Goal: Task Accomplishment & Management: Manage account settings

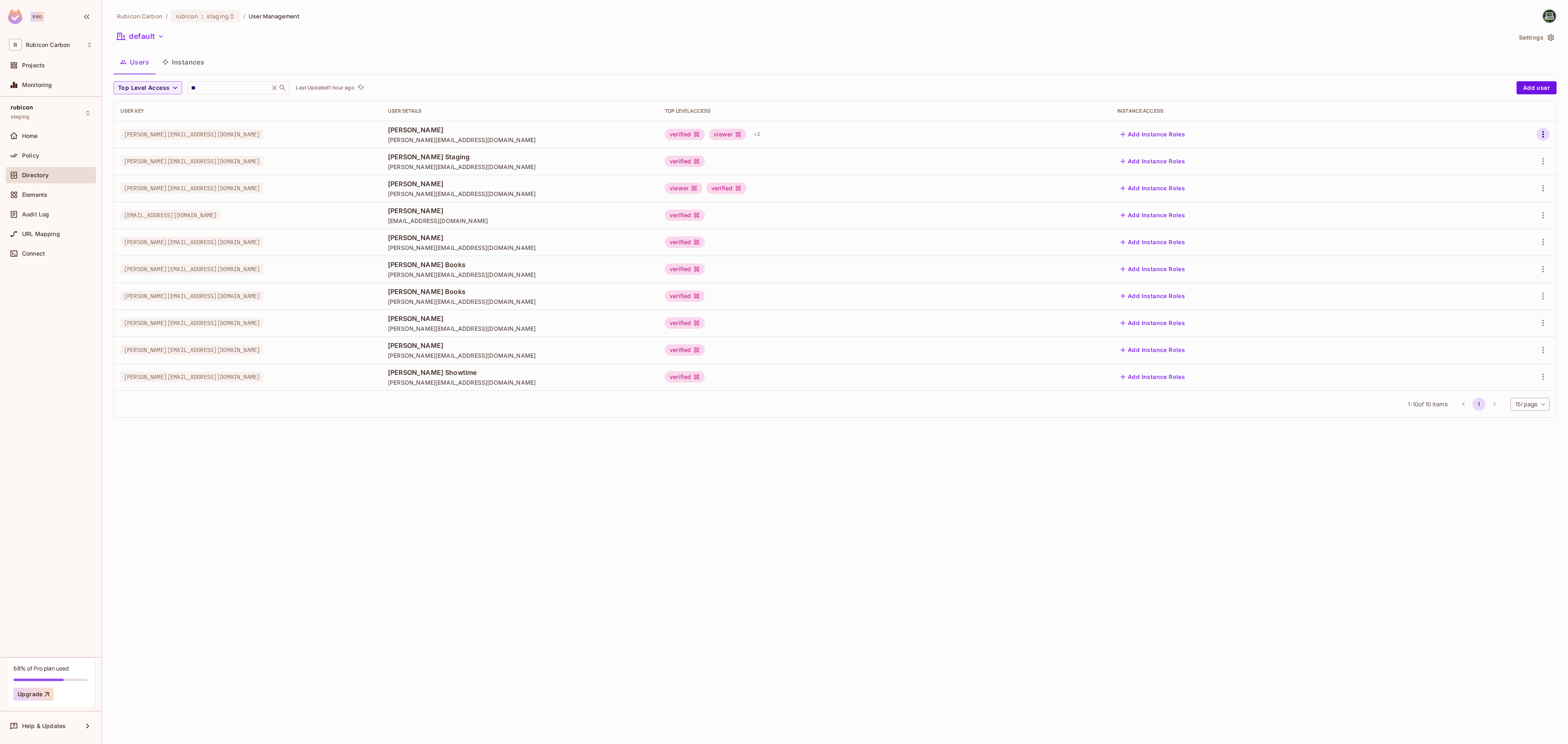
click at [1540, 129] on button "button" at bounding box center [1543, 135] width 13 height 13
click at [1503, 156] on div "Edit" at bounding box center [1500, 154] width 11 height 9
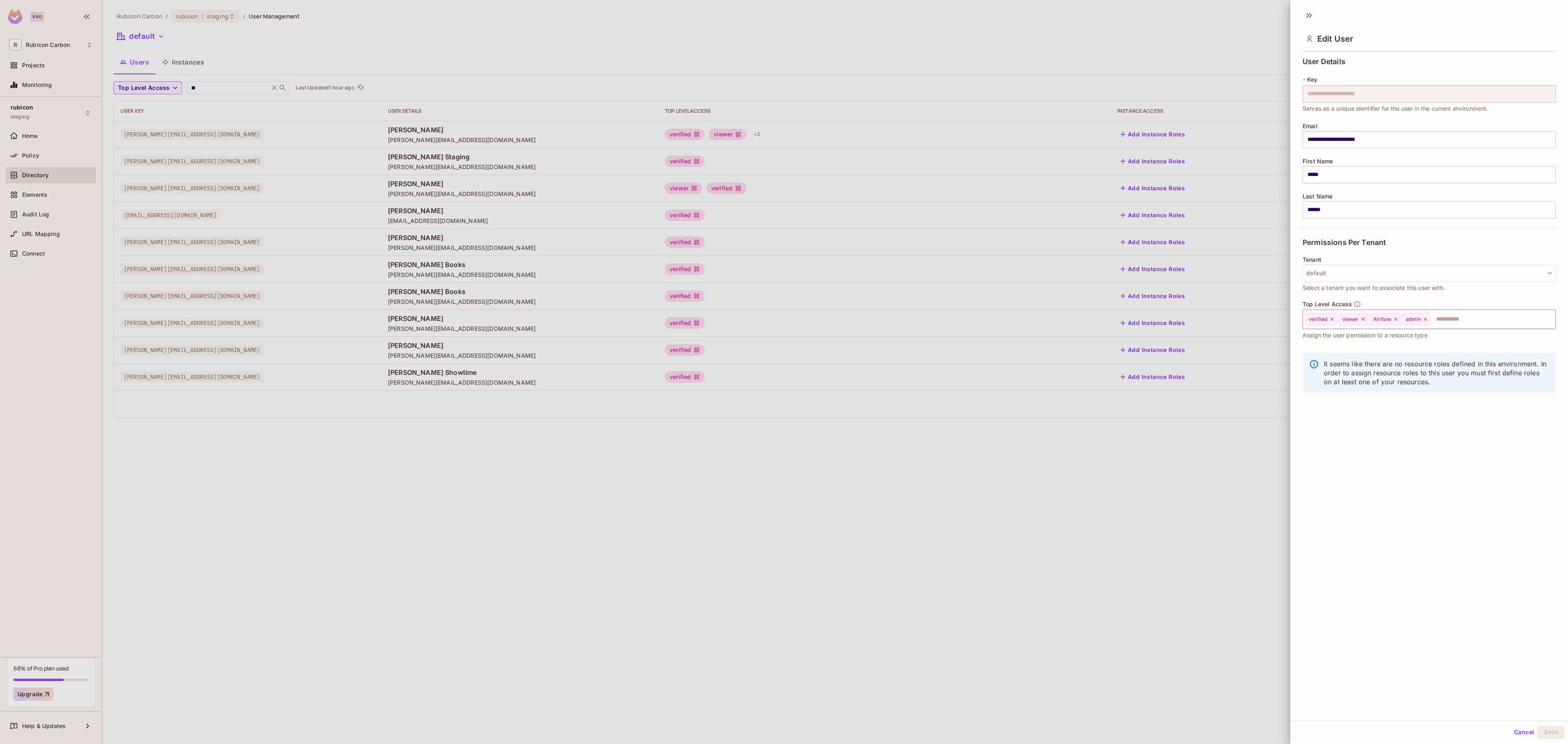
click at [1430, 318] on div "admin" at bounding box center [1416, 319] width 28 height 12
click at [1428, 318] on icon at bounding box center [1426, 319] width 6 height 6
click at [1428, 318] on input "text" at bounding box center [1471, 319] width 139 height 16
click at [1371, 412] on li "Ops" at bounding box center [1417, 413] width 229 height 14
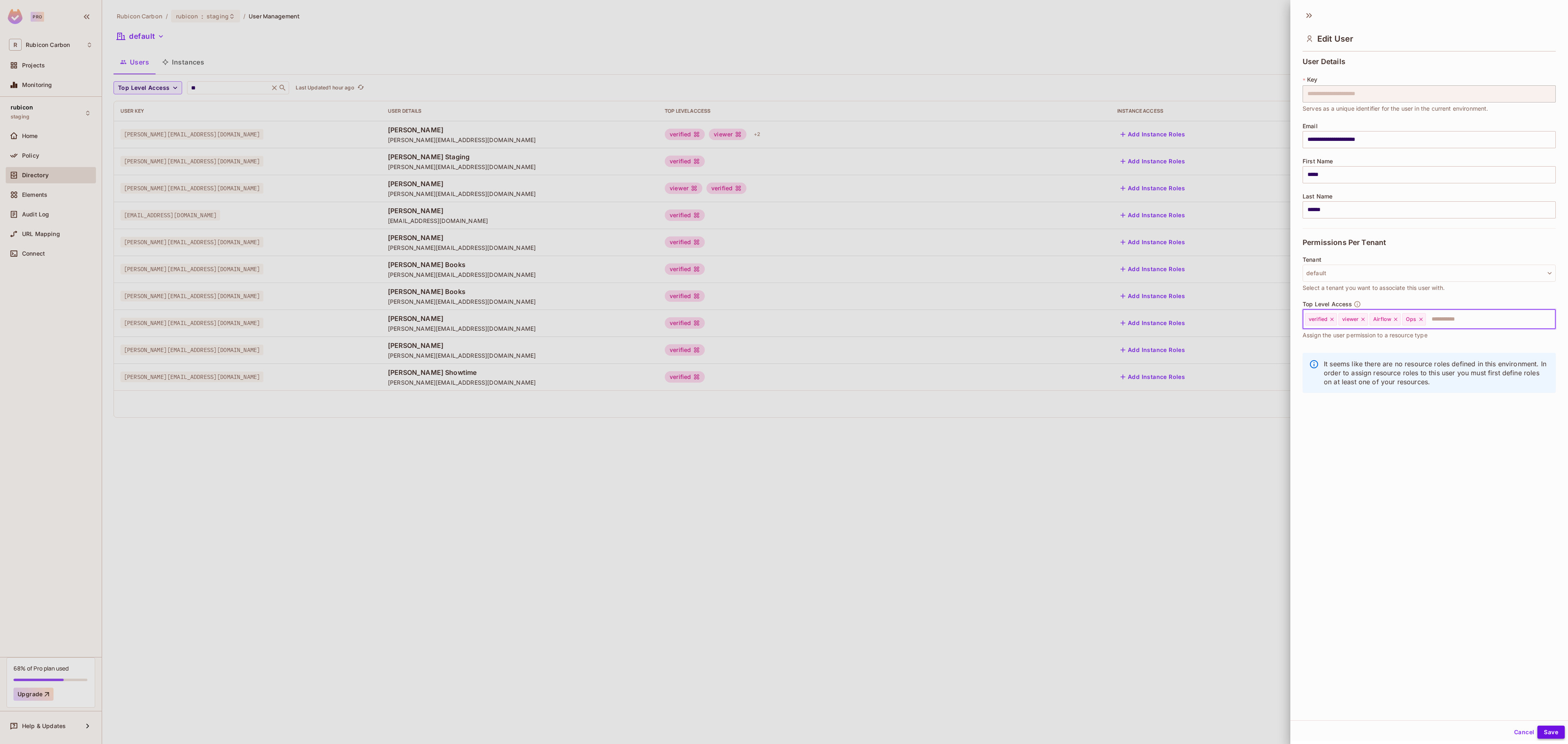
click at [1538, 732] on button "Save" at bounding box center [1551, 733] width 28 height 13
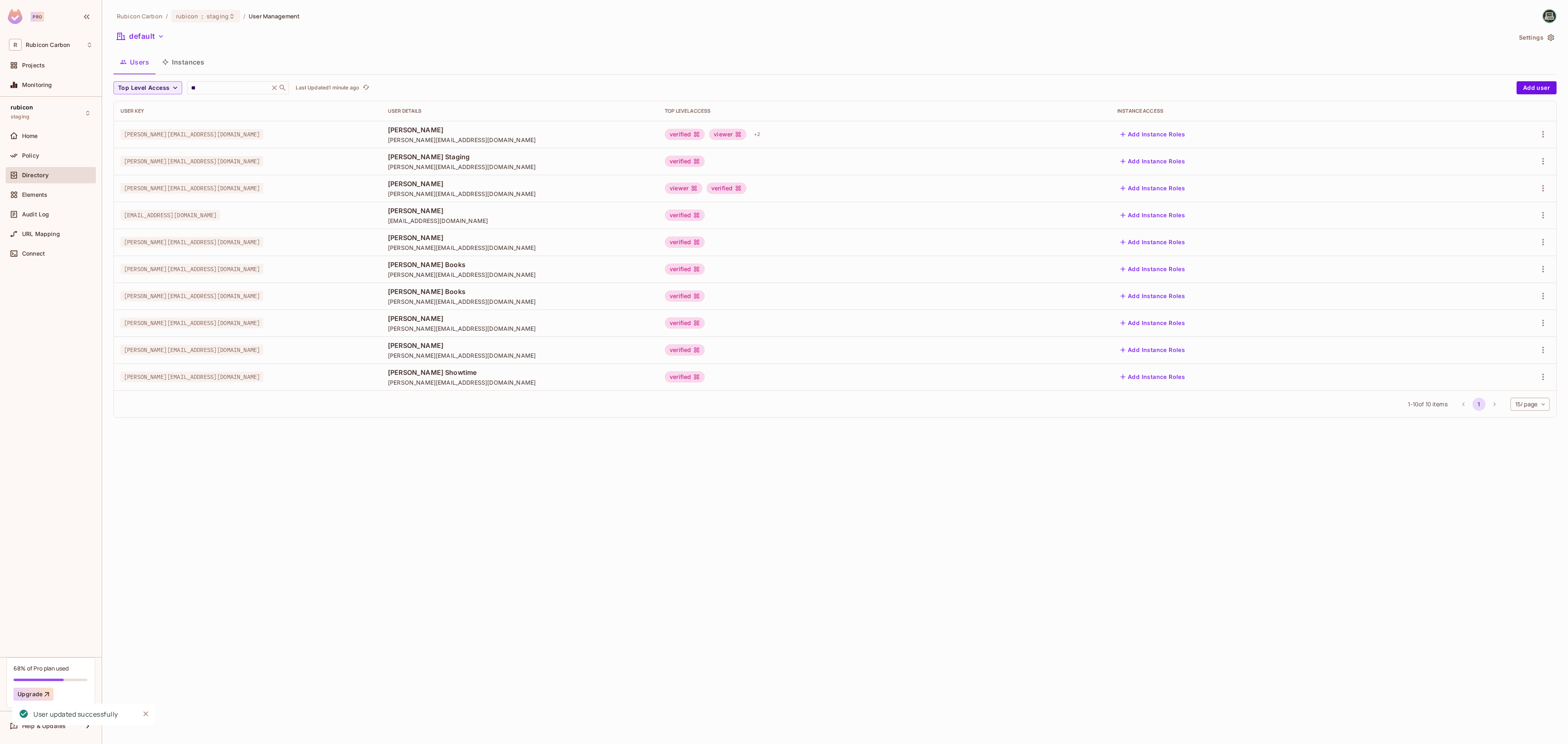
click at [1543, 128] on div at bounding box center [1503, 135] width 92 height 13
click at [1540, 137] on icon "button" at bounding box center [1543, 134] width 9 height 10
click at [1503, 154] on div "Edit" at bounding box center [1500, 154] width 11 height 9
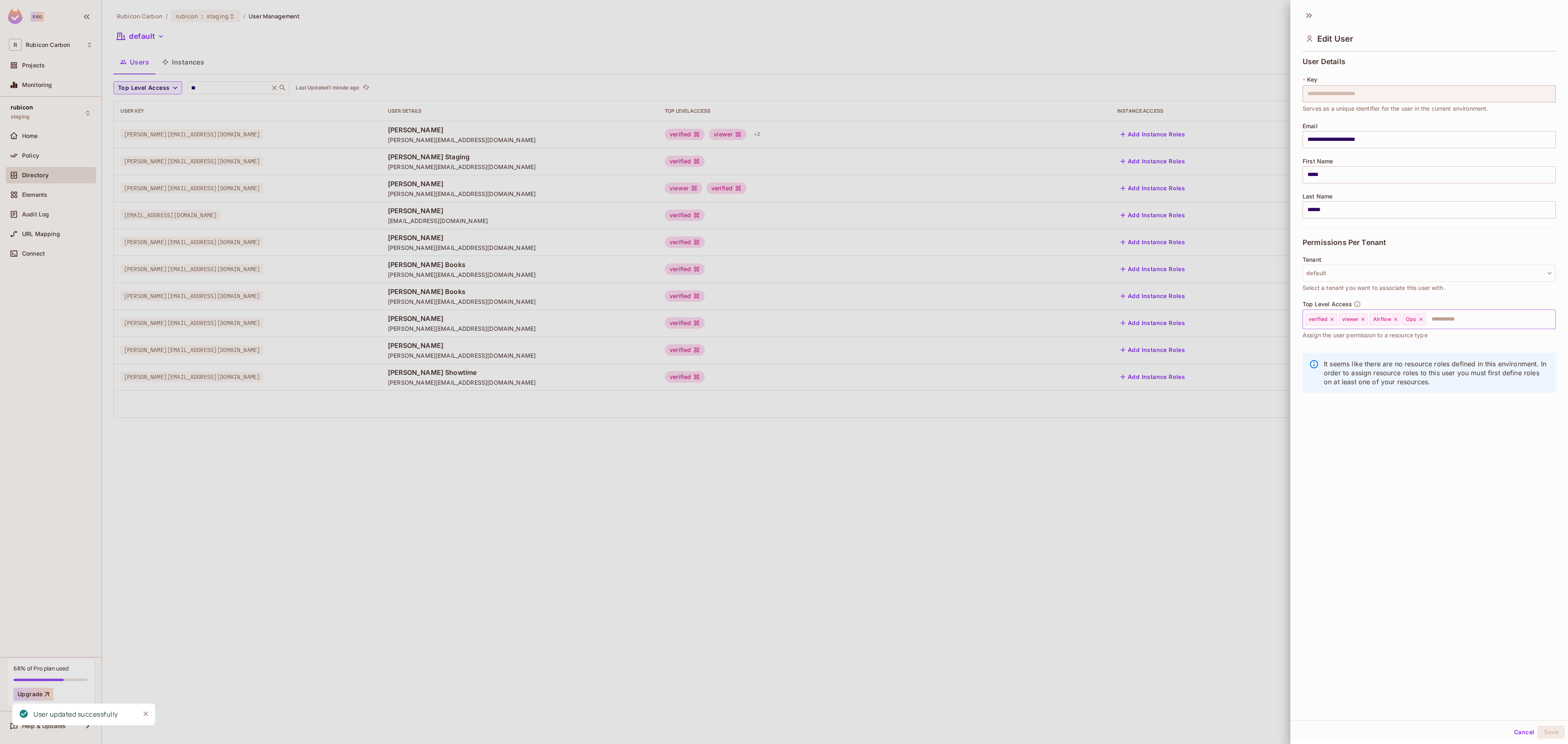
click at [1424, 318] on icon at bounding box center [1421, 319] width 6 height 6
click at [1424, 318] on input "text" at bounding box center [1471, 319] width 139 height 16
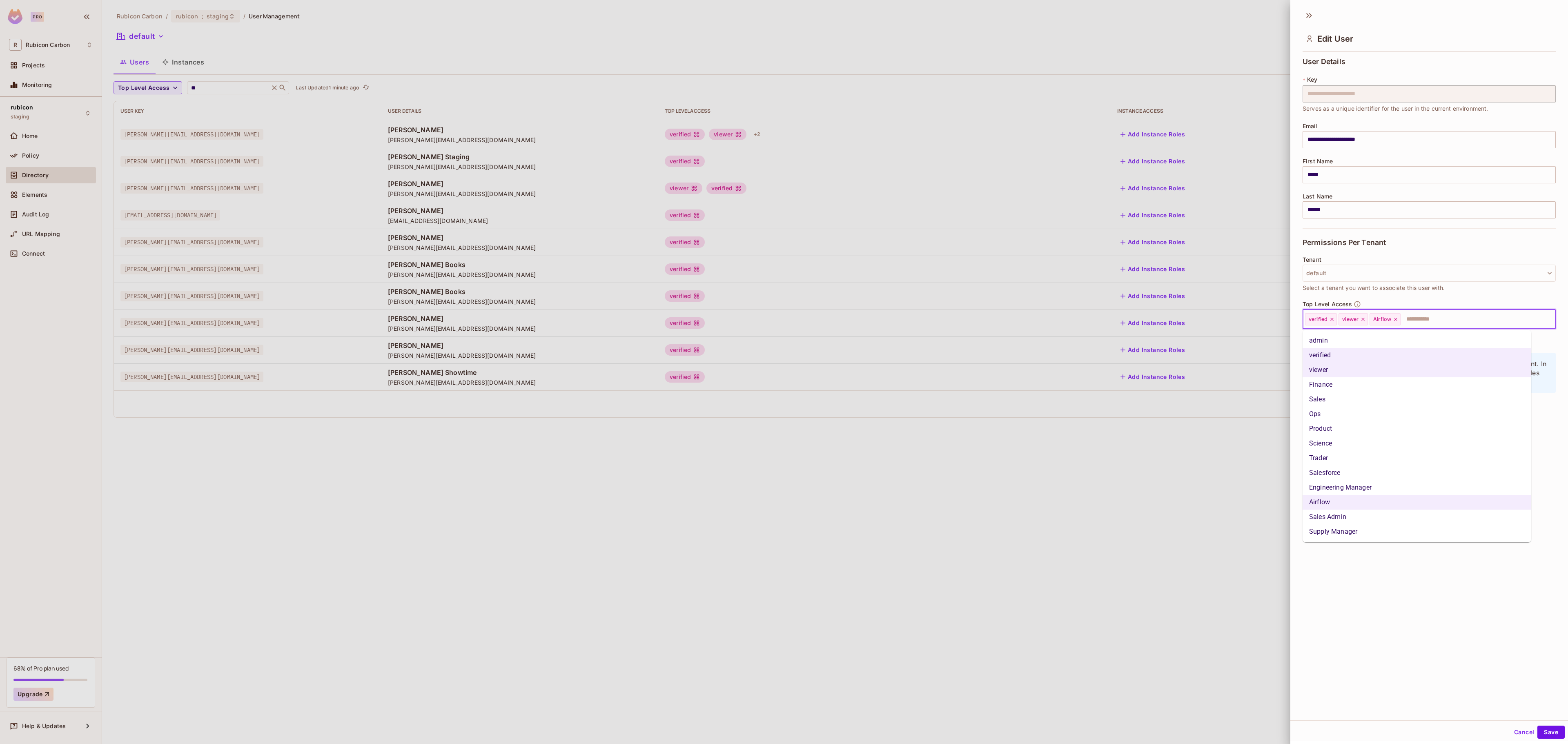
click at [1389, 338] on li "admin" at bounding box center [1417, 340] width 229 height 14
click at [1540, 735] on button "Save" at bounding box center [1551, 733] width 28 height 13
